Goal: Obtain resource: Download file/media

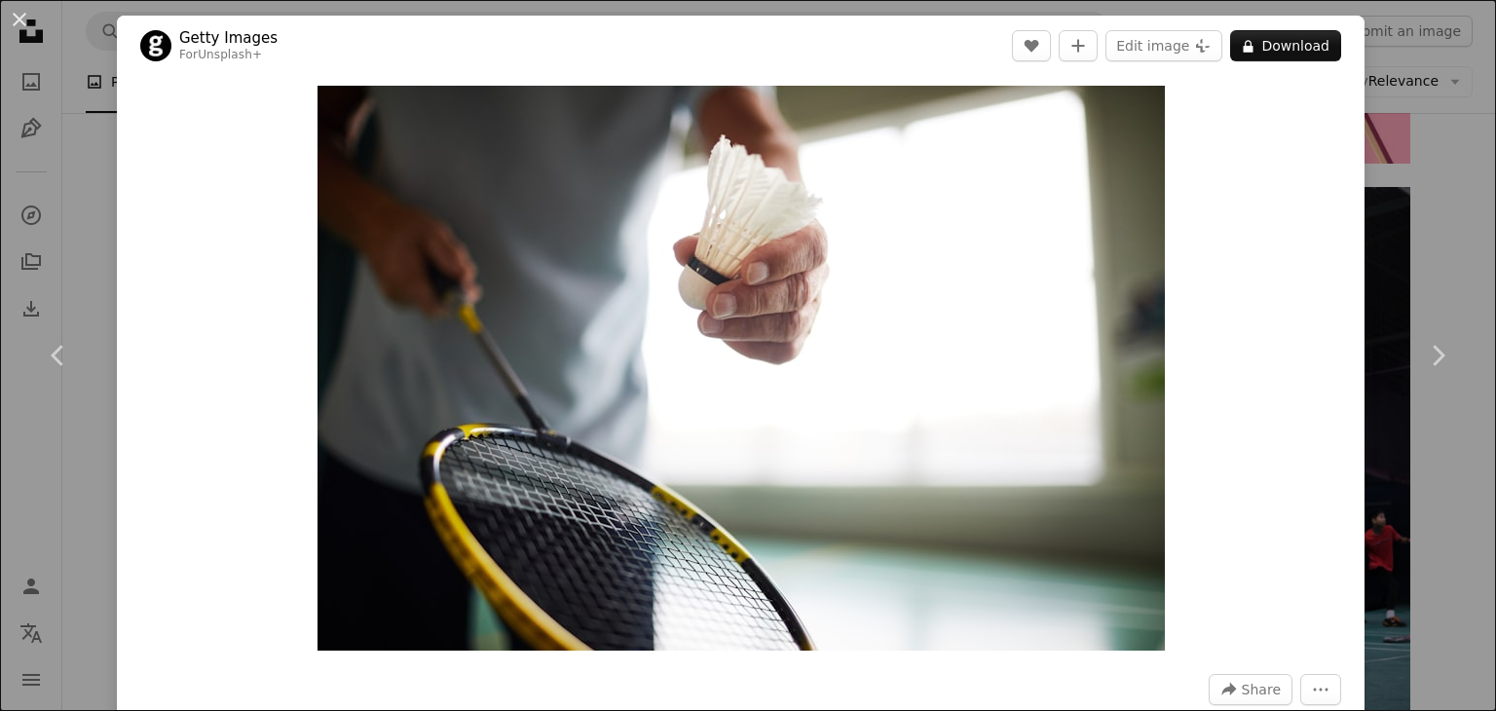
scroll to position [1684, 0]
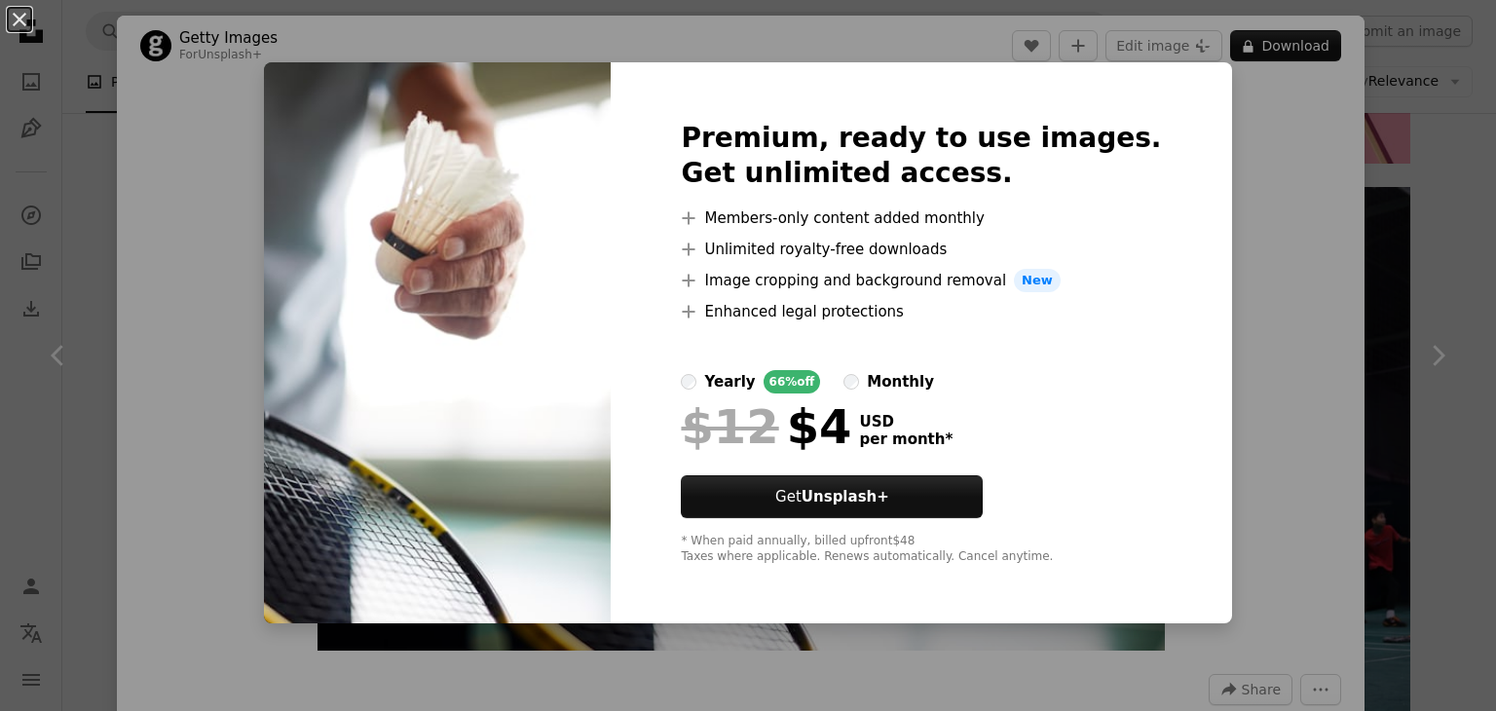
click at [1265, 205] on div "An X shape Premium, ready to use images. Get unlimited access. A plus sign Memb…" at bounding box center [748, 355] width 1496 height 711
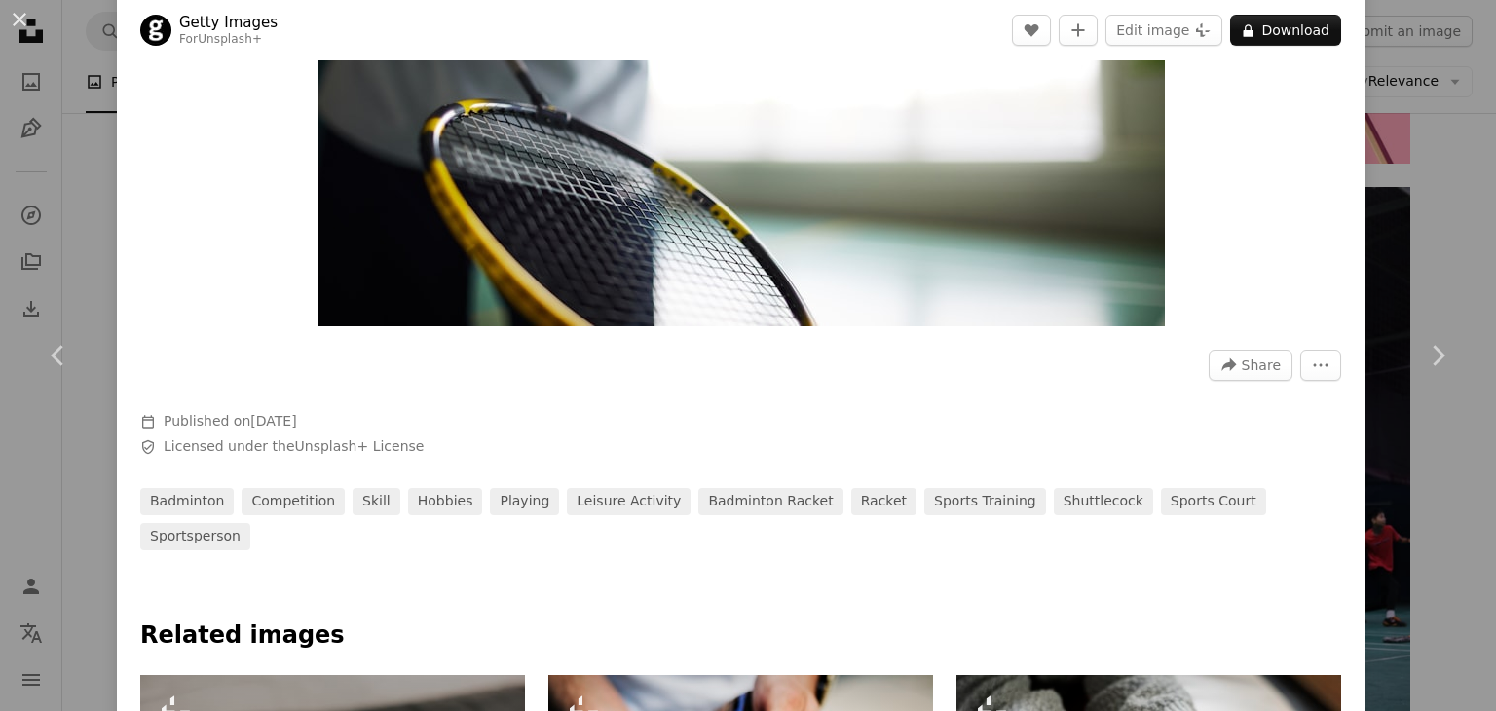
scroll to position [97, 0]
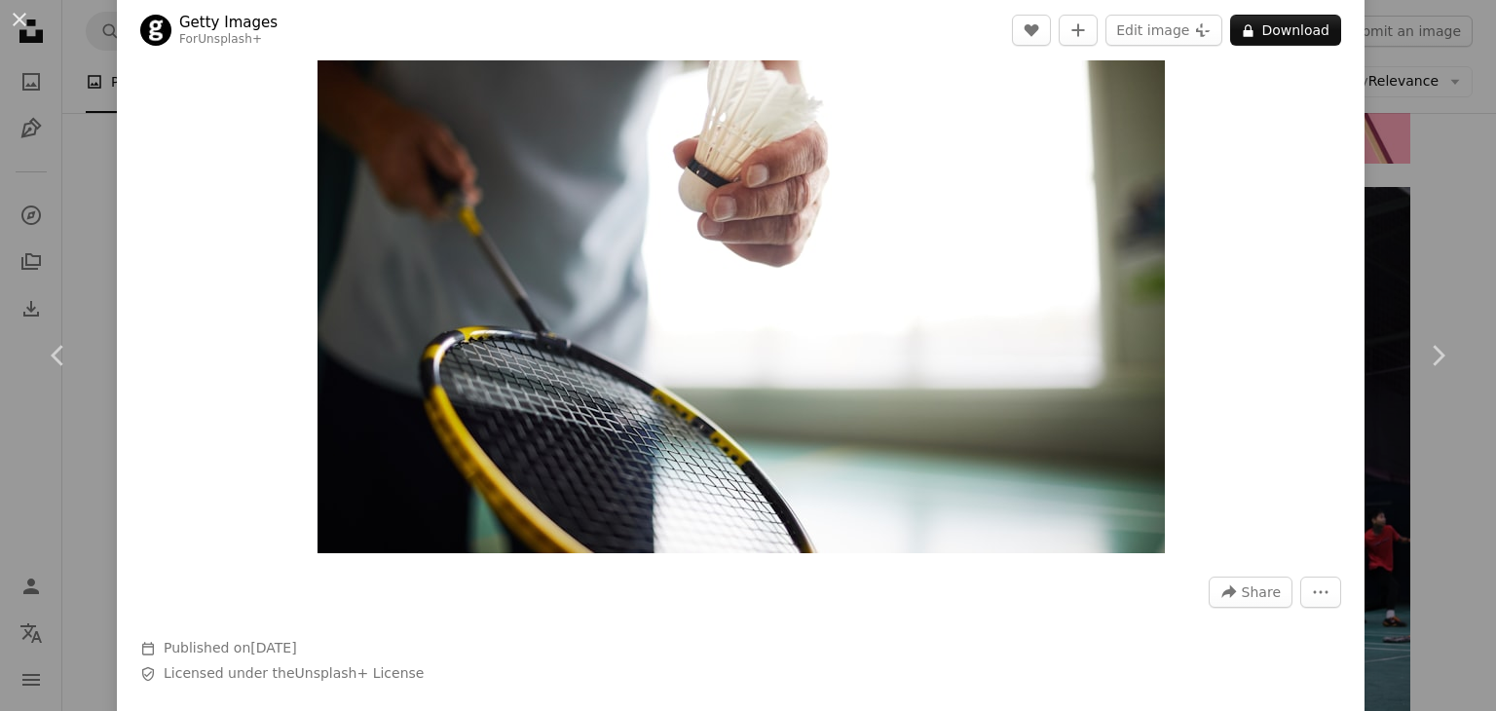
click at [764, 309] on img "Zoom in on this image" at bounding box center [740, 270] width 847 height 565
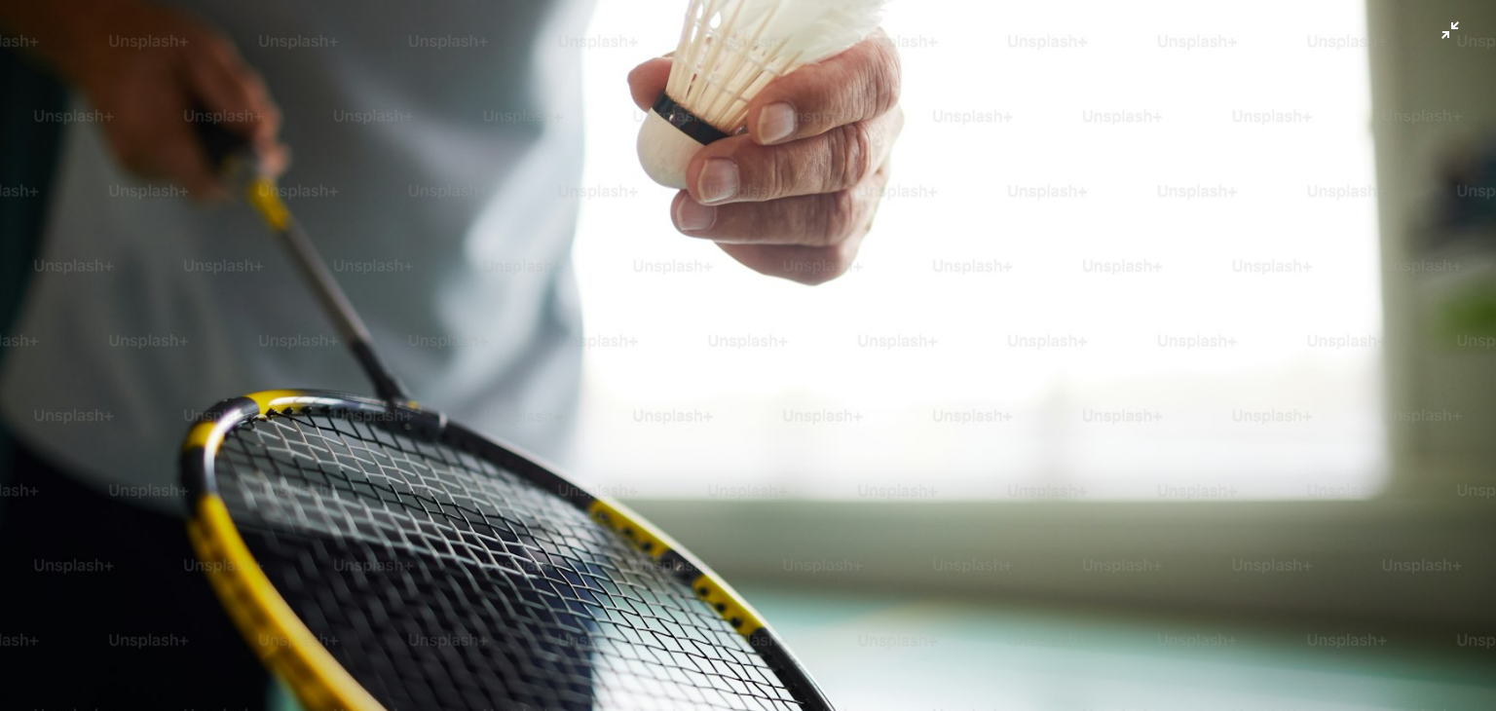
scroll to position [265, 0]
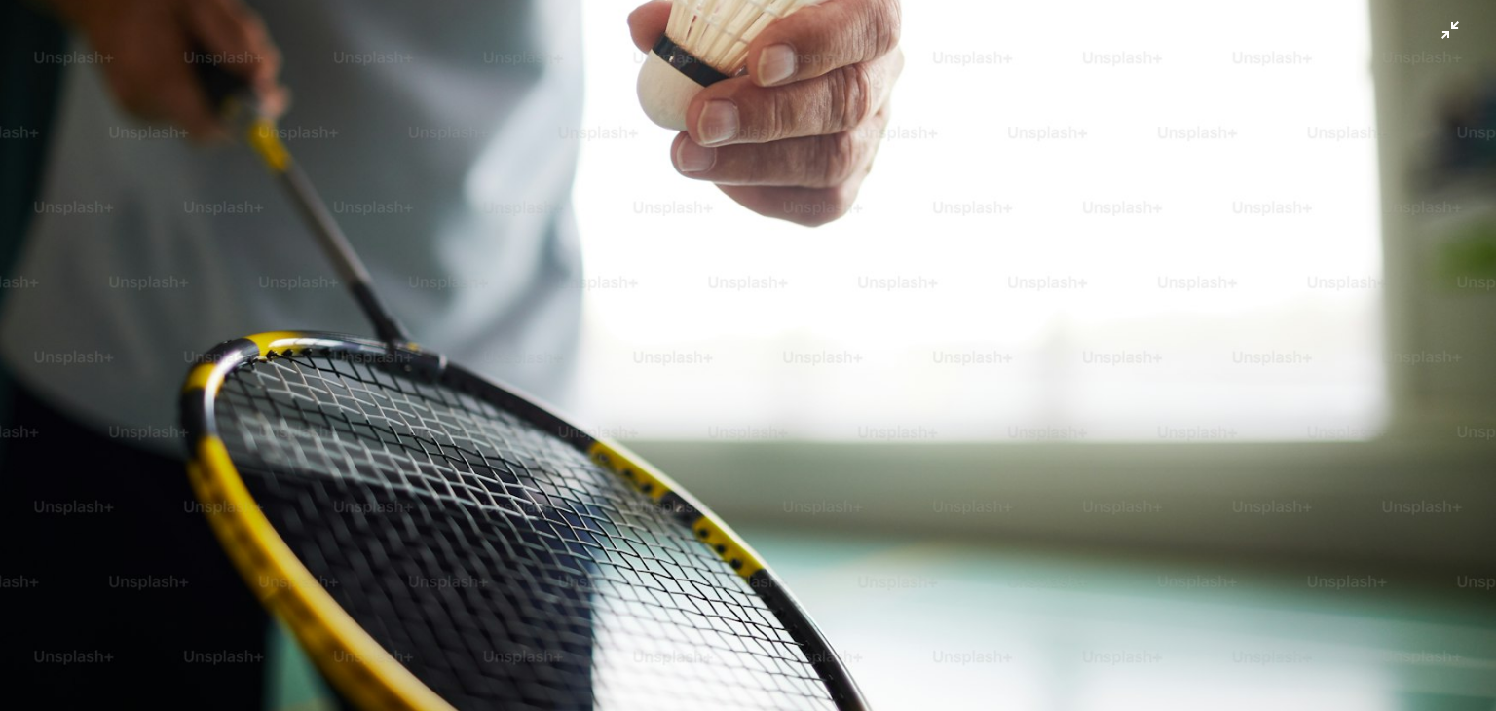
click at [770, 339] on img "Zoom out on this image" at bounding box center [748, 233] width 1498 height 998
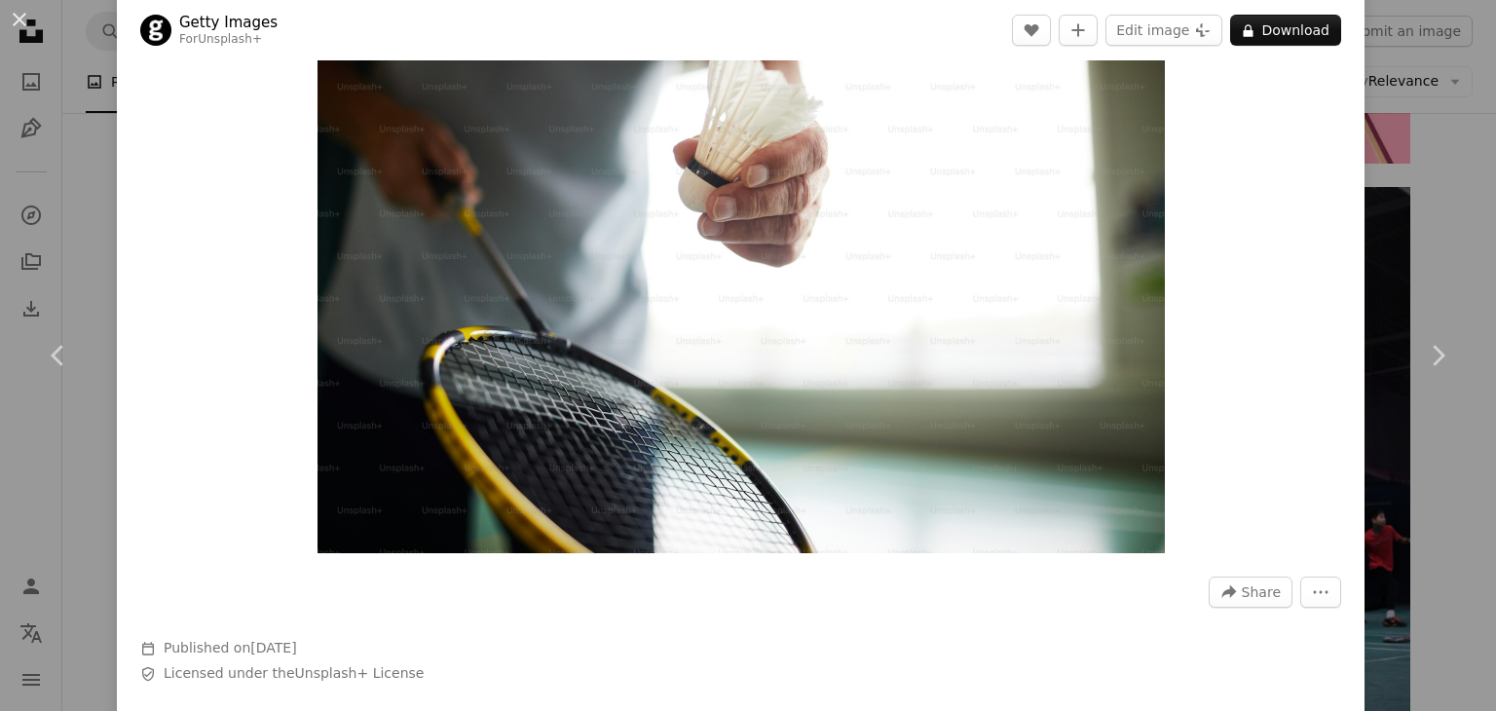
scroll to position [86, 0]
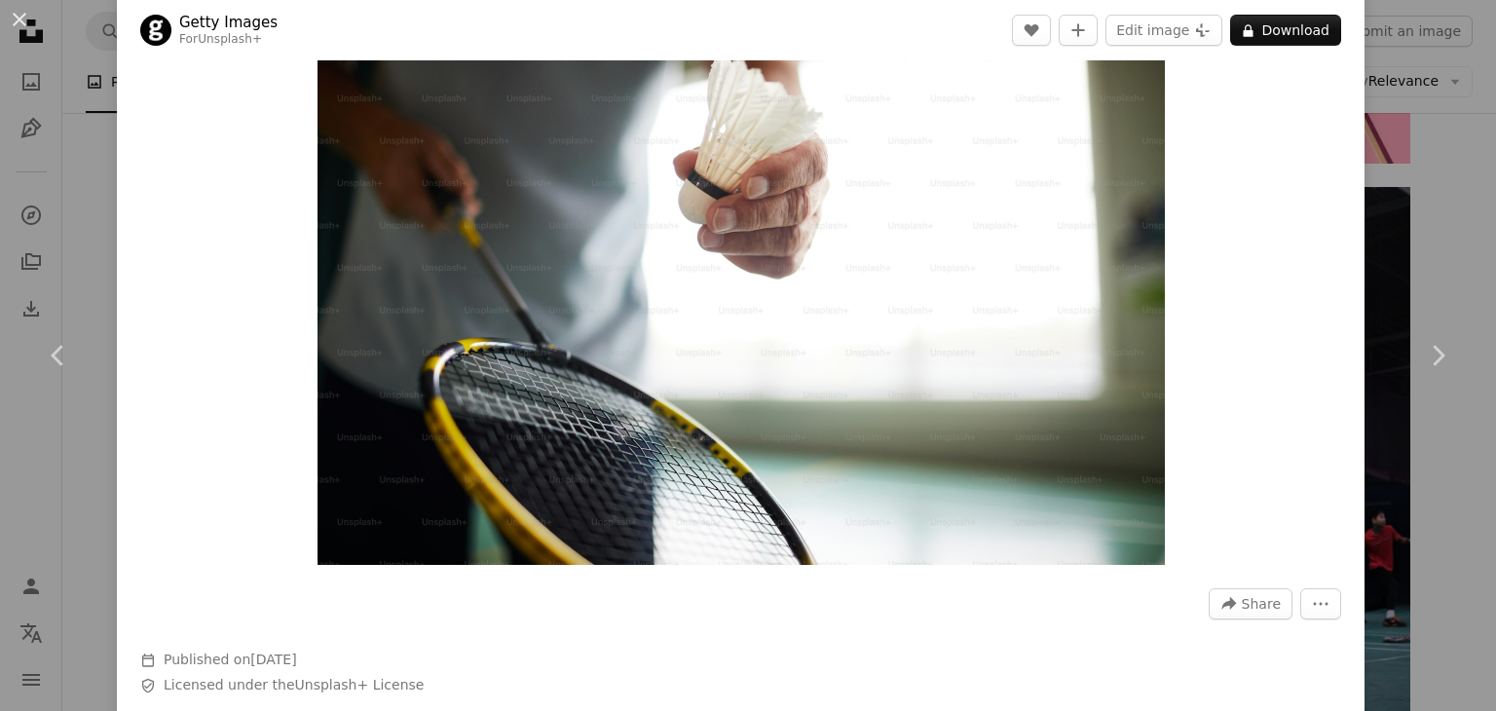
click at [770, 339] on img "Zoom in on this image" at bounding box center [740, 282] width 847 height 565
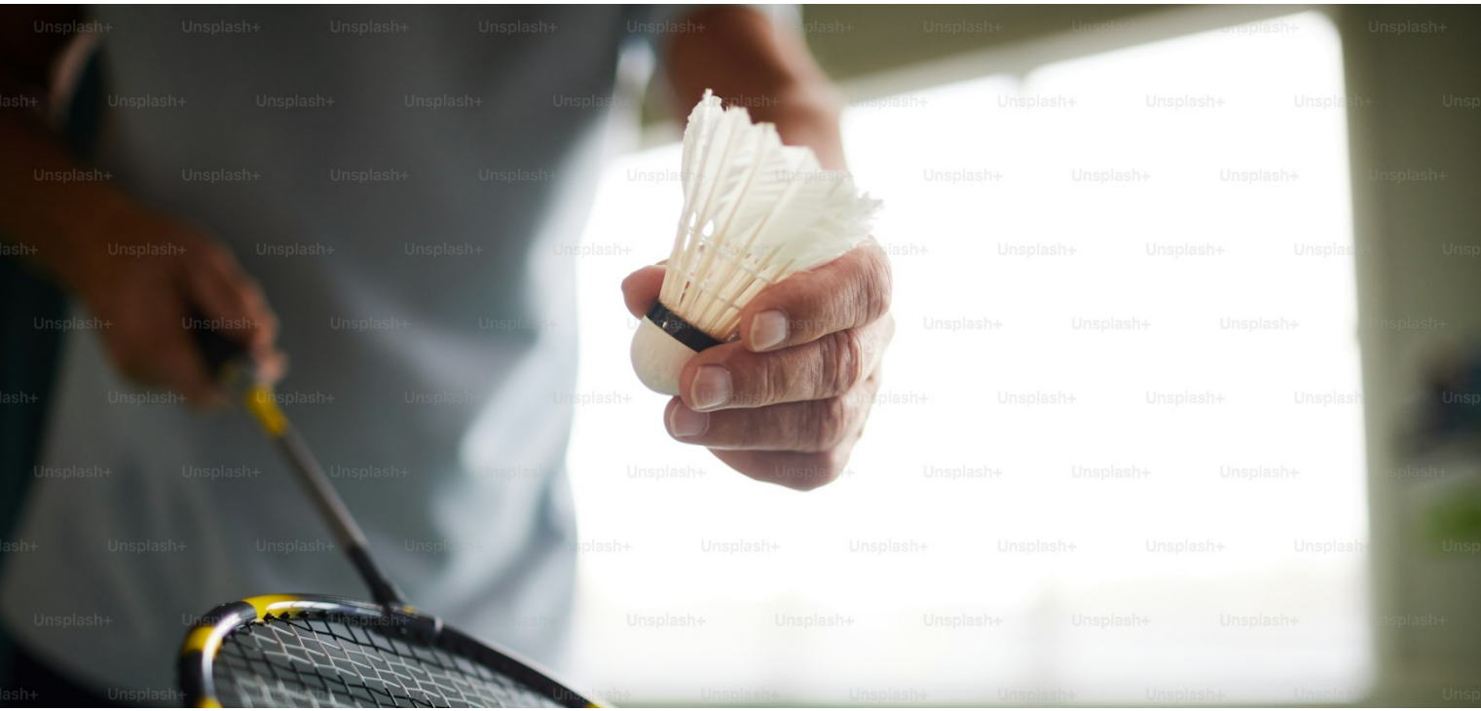
scroll to position [133, 0]
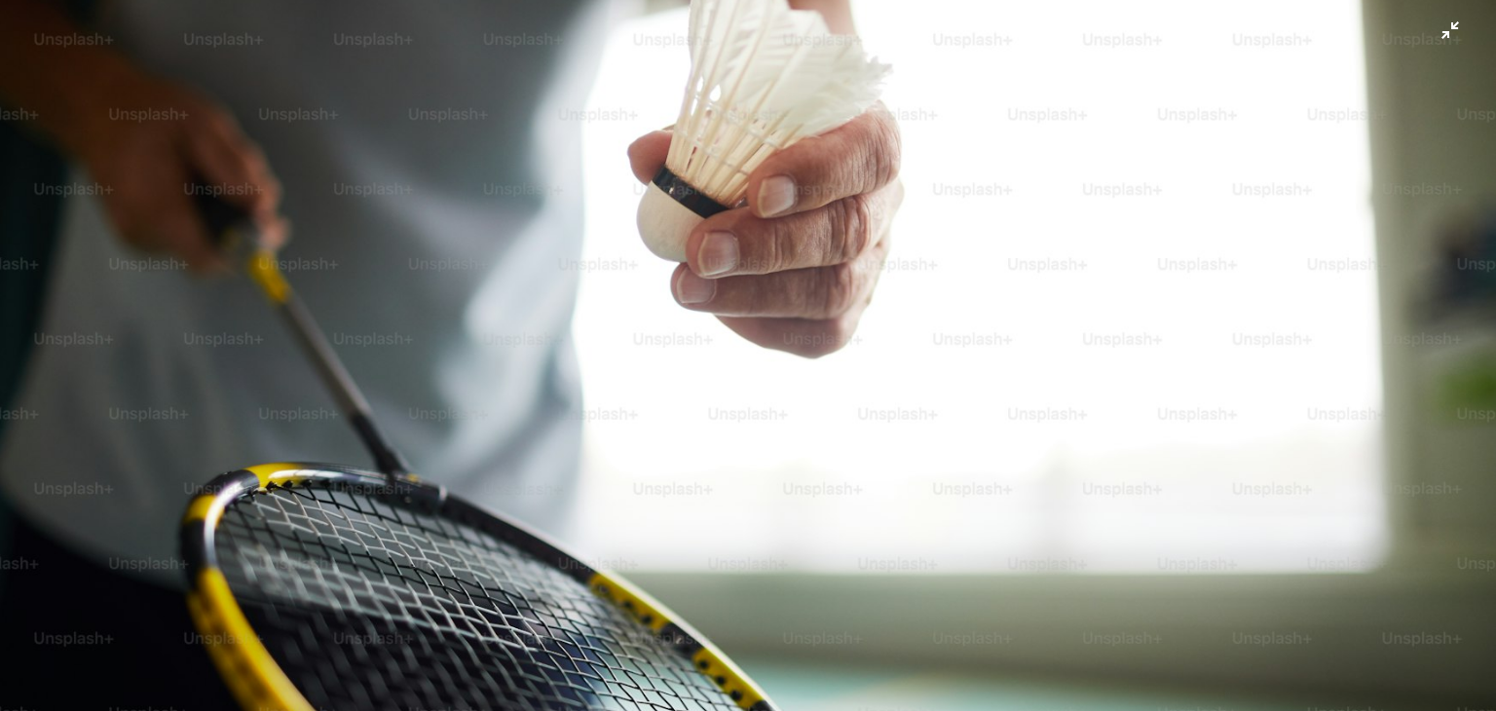
click at [770, 339] on img "Zoom out on this image" at bounding box center [748, 365] width 1498 height 998
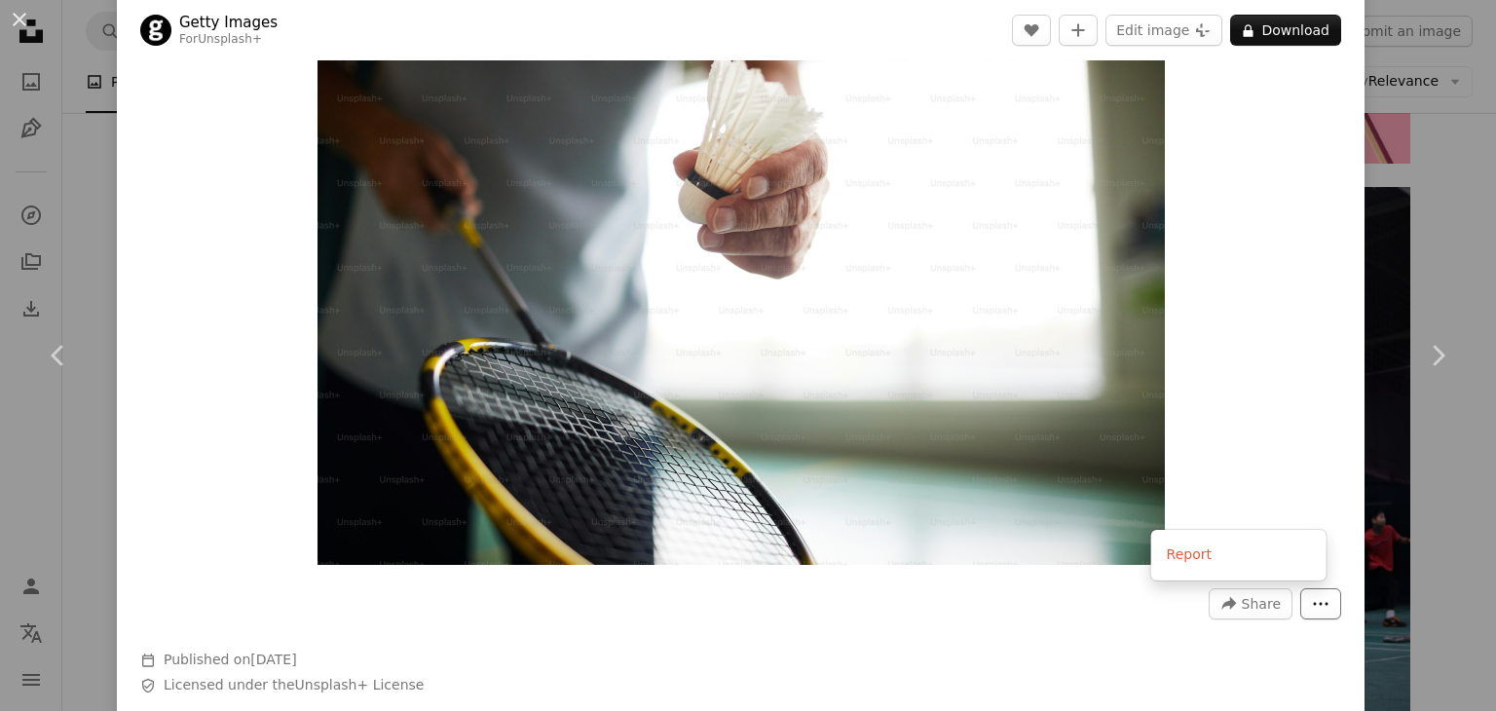
click at [1305, 612] on button "More Actions" at bounding box center [1320, 603] width 41 height 31
drag, startPoint x: 588, startPoint y: 254, endPoint x: 17, endPoint y: 17, distance: 619.0
click at [20, 22] on button "An X shape" at bounding box center [19, 19] width 23 height 23
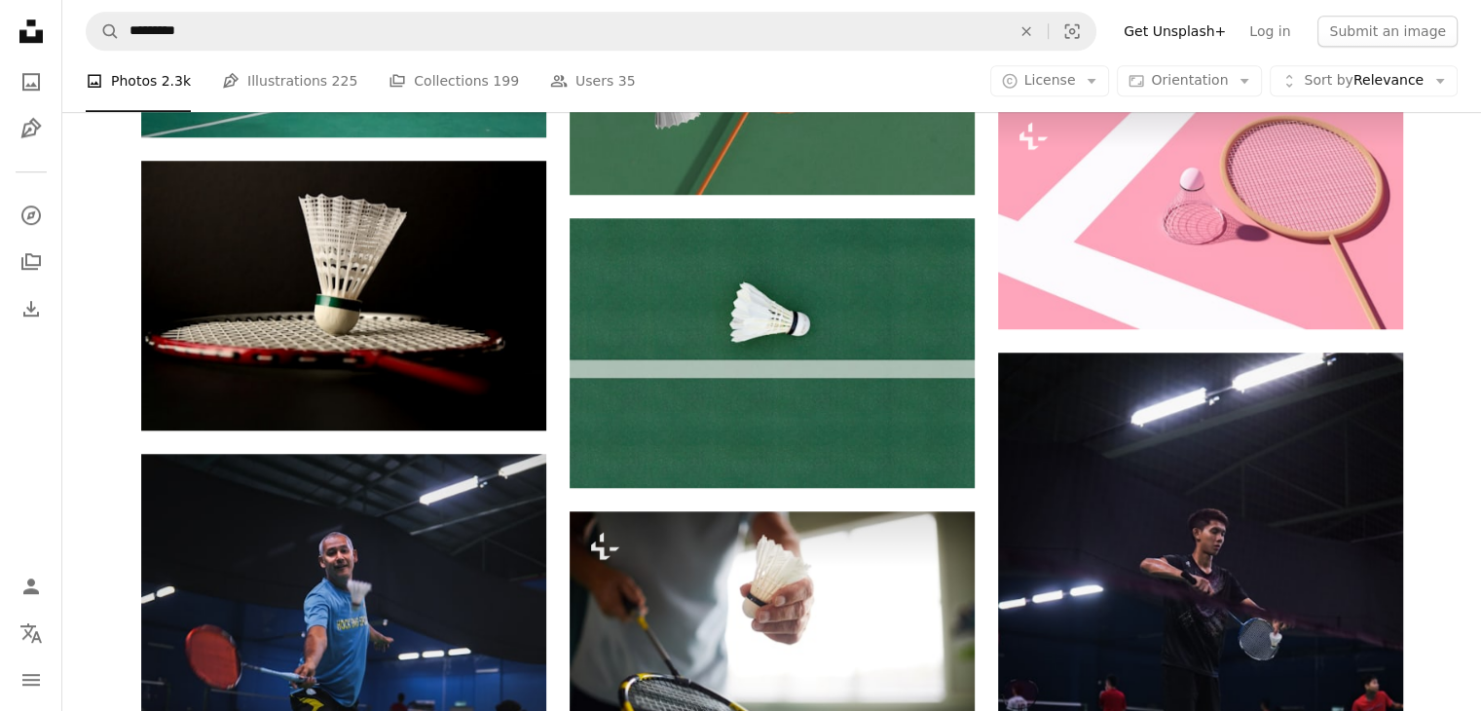
scroll to position [1100, 0]
